Goal: Transaction & Acquisition: Purchase product/service

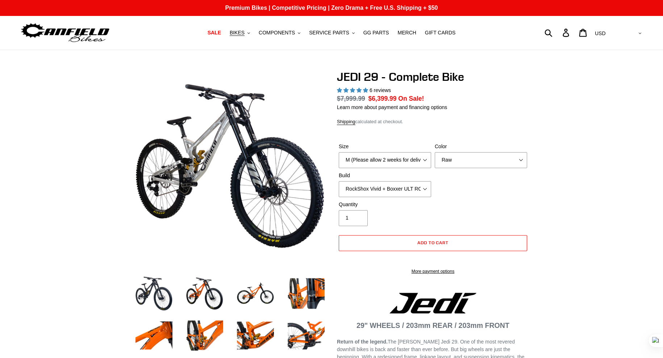
select select "highest-rating"
click at [247, 33] on button "BIKES .cls-1{fill:#231f20}" at bounding box center [240, 33] width 28 height 10
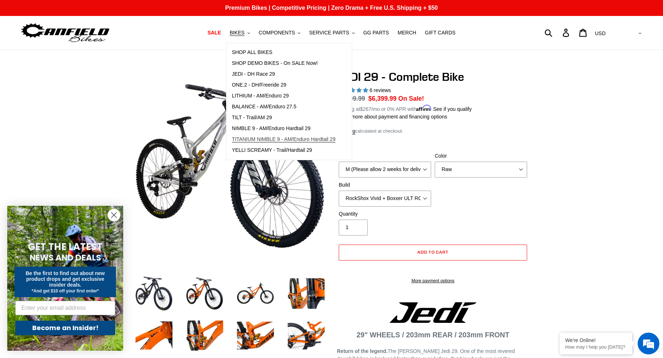
click at [269, 136] on span "TITANIUM NIMBLE 9 - AM/Enduro Hardtail 29" at bounding box center [284, 139] width 104 height 6
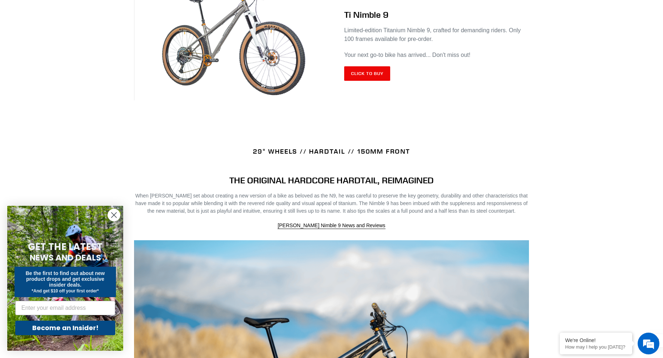
scroll to position [343, 0]
click at [367, 77] on link "Click to Buy" at bounding box center [367, 73] width 46 height 14
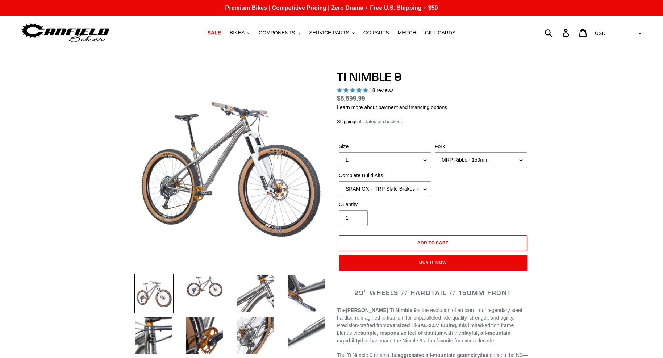
select select "highest-rating"
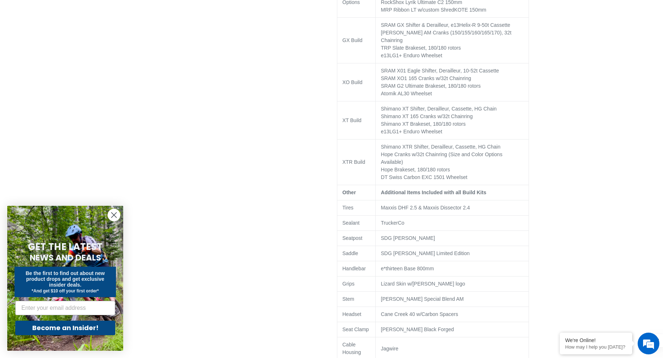
scroll to position [612, 0]
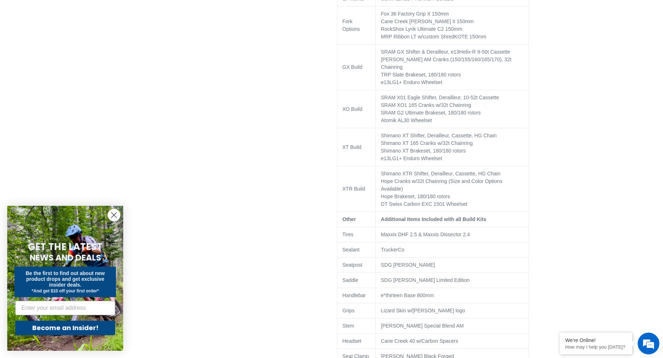
click at [489, 55] on td "SRAM GX Shifter & Derailleur, e13 Helix-R 9-50t Cassette Canfield AM Cranks (15…" at bounding box center [452, 68] width 153 height 46
click at [629, 89] on div at bounding box center [331, 301] width 663 height 1686
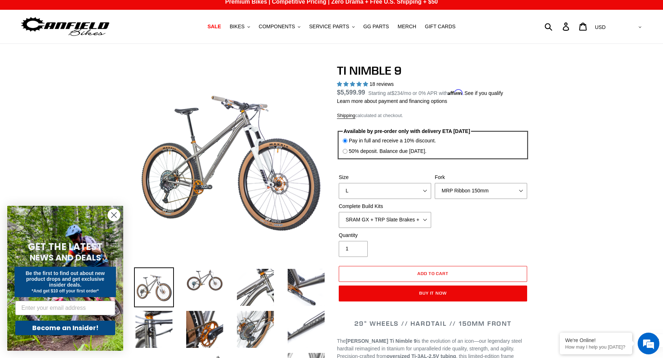
scroll to position [0, 0]
